Goal: Find contact information: Find contact information

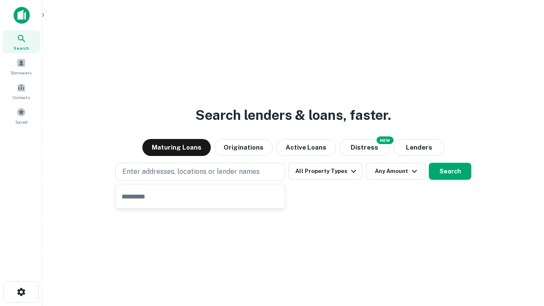
type input "**********"
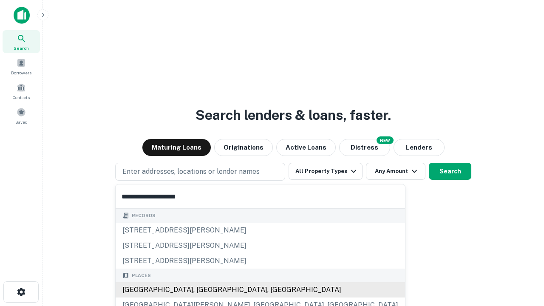
click at [203, 290] on div "Santa Monica, CA, USA" at bounding box center [260, 289] width 289 height 15
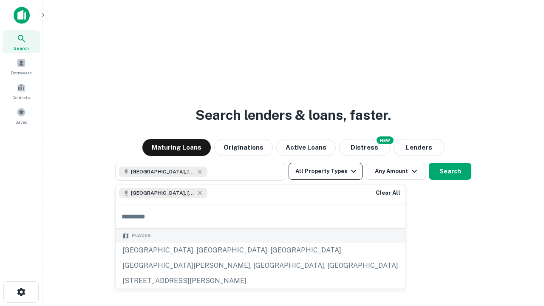
click at [325, 171] on button "All Property Types" at bounding box center [325, 171] width 74 height 17
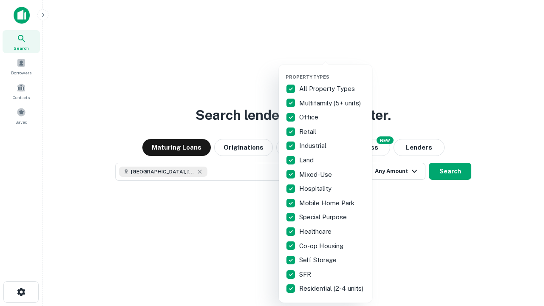
click at [332, 71] on button "button" at bounding box center [331, 71] width 93 height 0
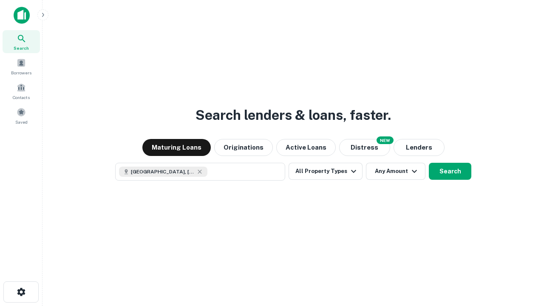
scroll to position [14, 0]
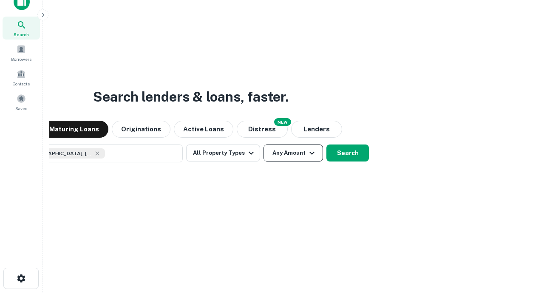
click at [263, 144] on button "Any Amount" at bounding box center [292, 152] width 59 height 17
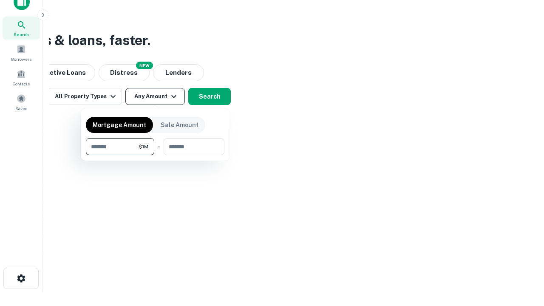
type input "*******"
click at [155, 155] on button "button" at bounding box center [155, 155] width 138 height 0
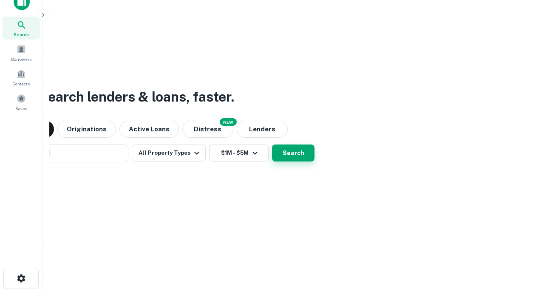
click at [272, 144] on button "Search" at bounding box center [293, 152] width 42 height 17
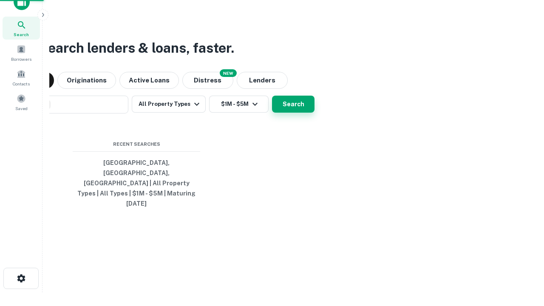
scroll to position [23, 240]
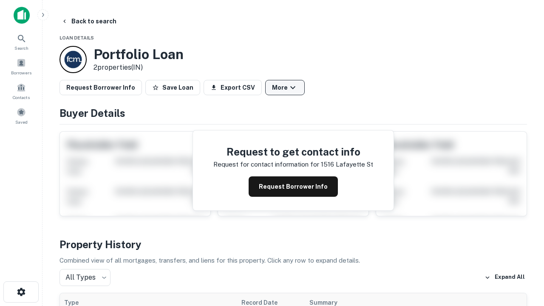
click at [285, 87] on button "More" at bounding box center [285, 87] width 40 height 15
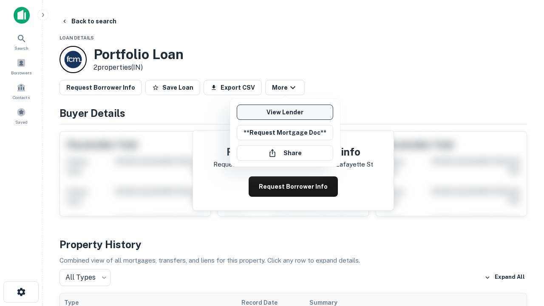
click at [285, 112] on link "View Lender" at bounding box center [285, 111] width 96 height 15
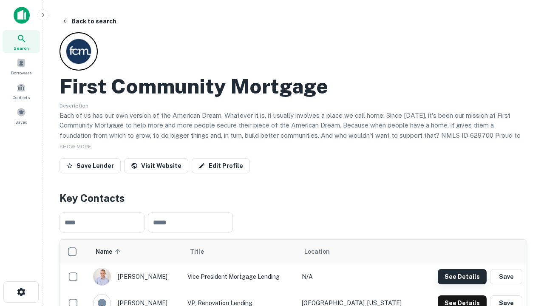
click at [462, 276] on button "See Details" at bounding box center [461, 276] width 49 height 15
click at [21, 292] on icon "button" at bounding box center [21, 292] width 10 height 10
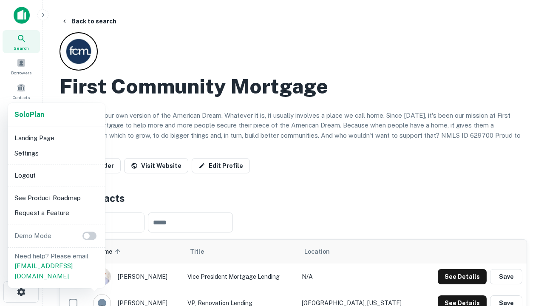
click at [56, 175] on li "Logout" at bounding box center [56, 175] width 91 height 15
